Goal: Navigation & Orientation: Find specific page/section

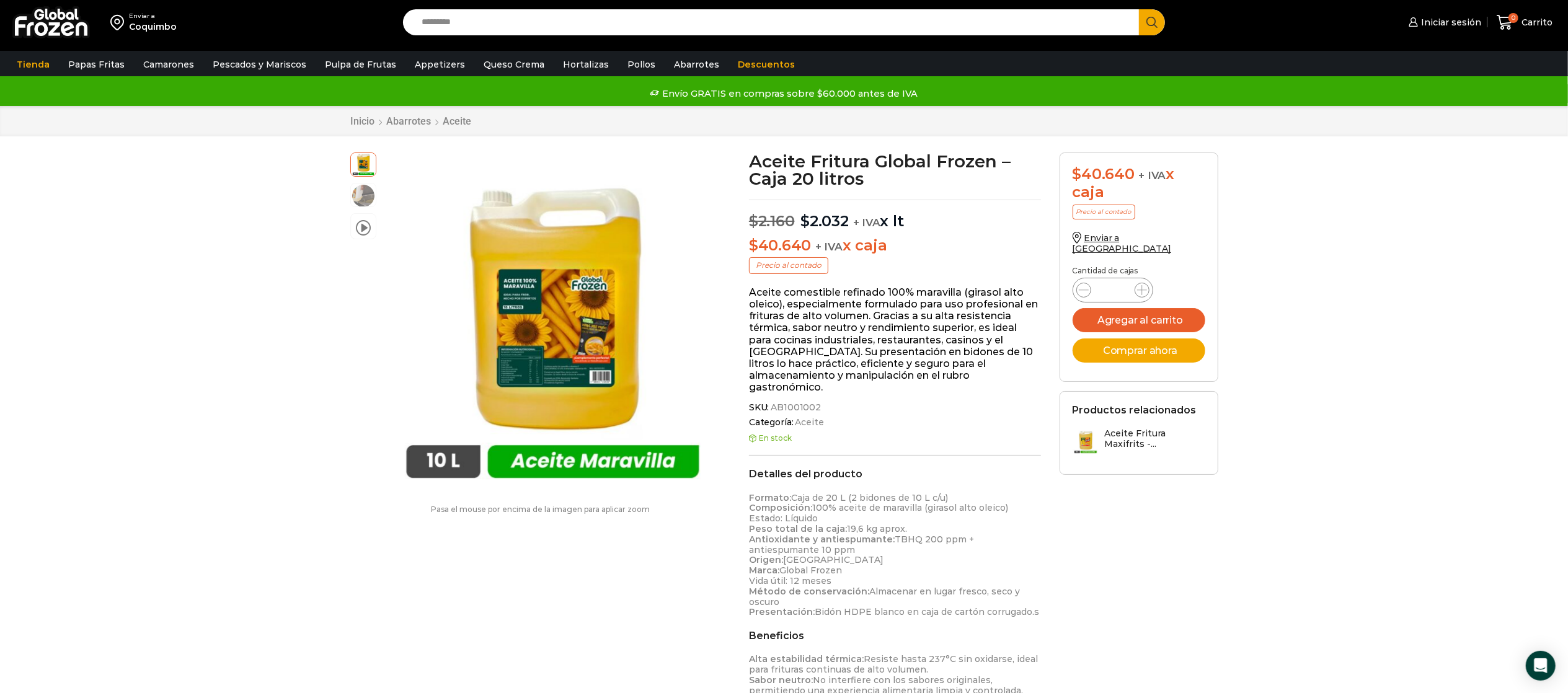
click at [33, 35] on img at bounding box center [51, 22] width 77 height 32
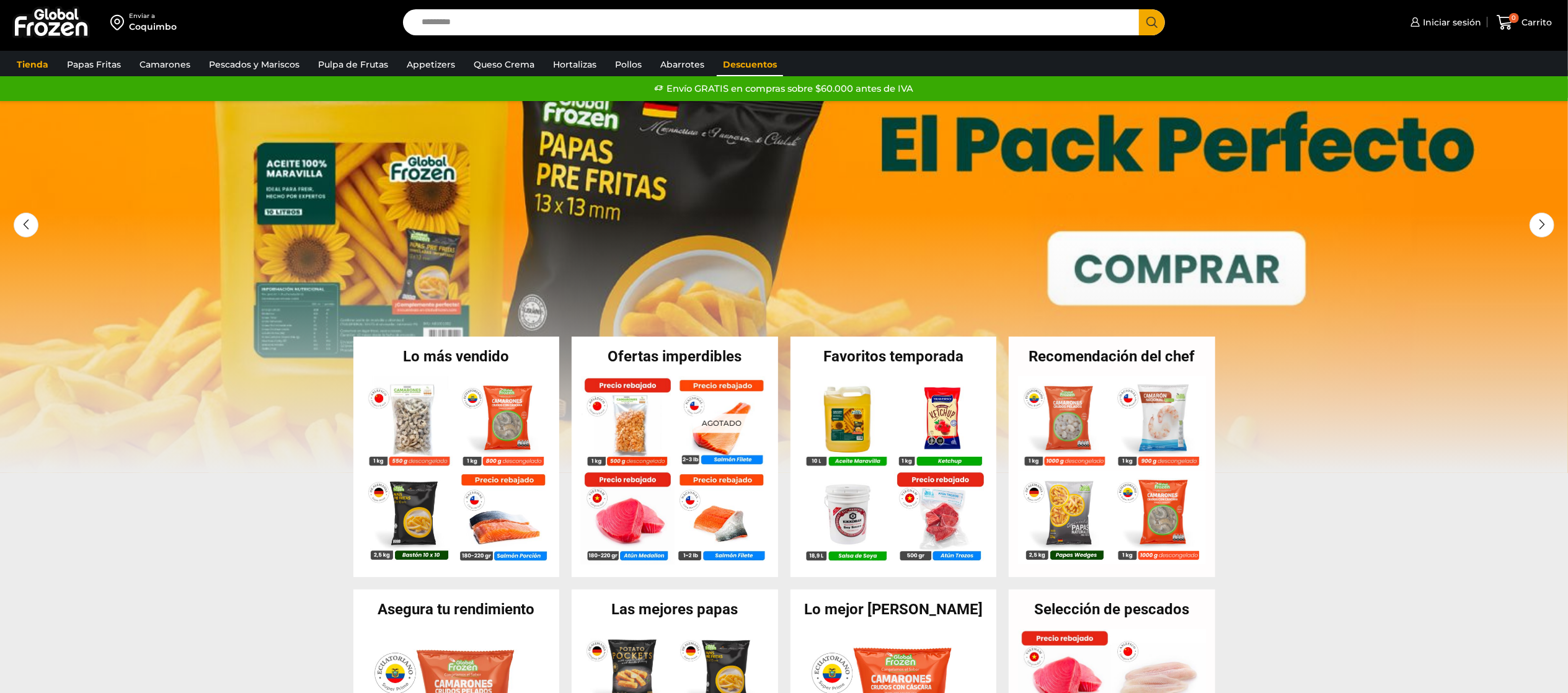
click at [749, 56] on link "Descuentos" at bounding box center [750, 65] width 66 height 23
